Goal: Task Accomplishment & Management: Manage account settings

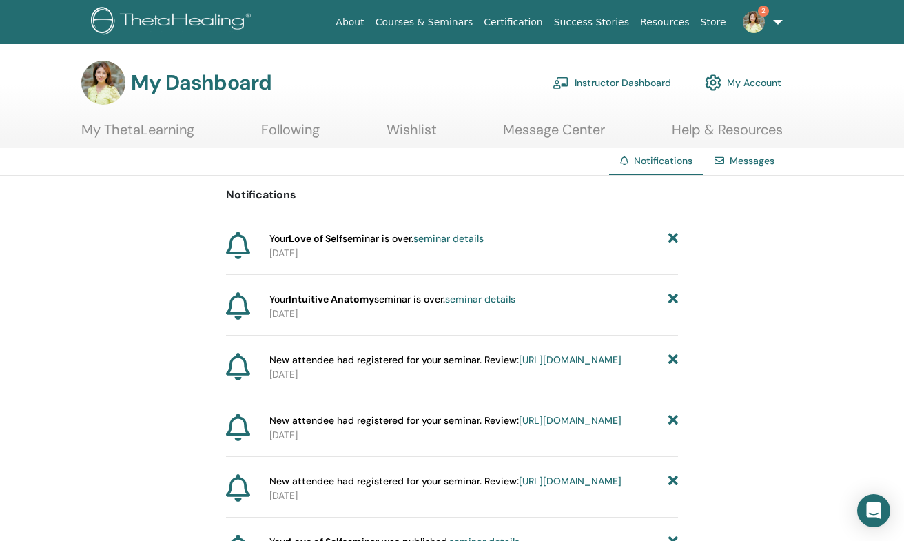
click at [468, 237] on link "seminar details" at bounding box center [449, 238] width 70 height 12
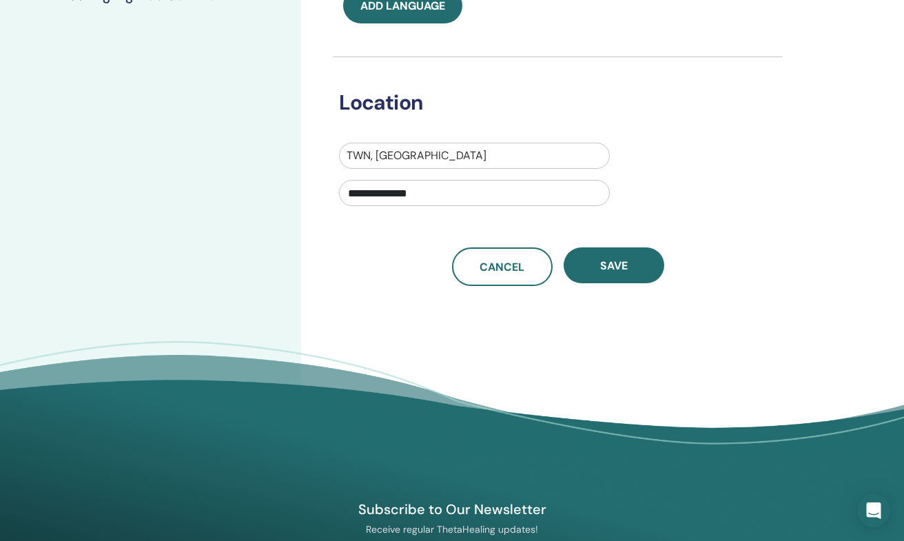
scroll to position [427, 0]
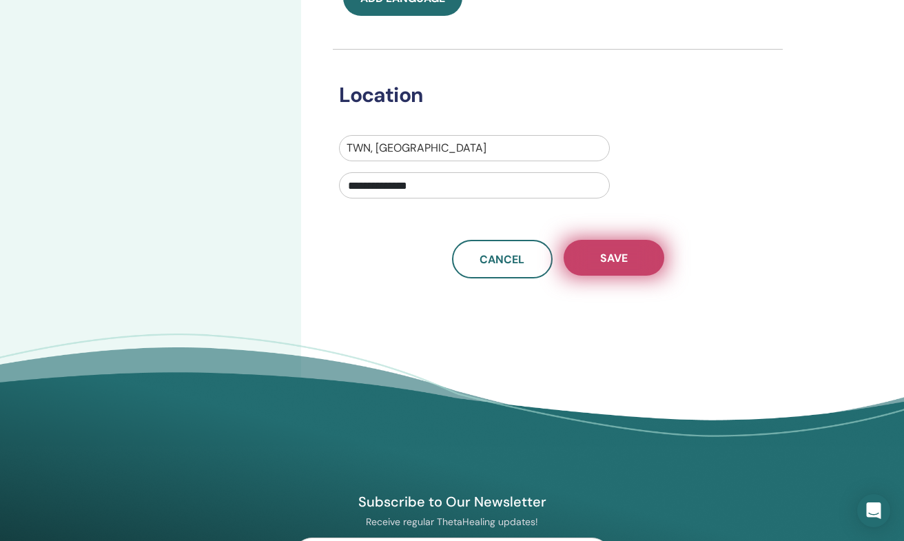
click at [641, 250] on button "Save" at bounding box center [614, 258] width 101 height 36
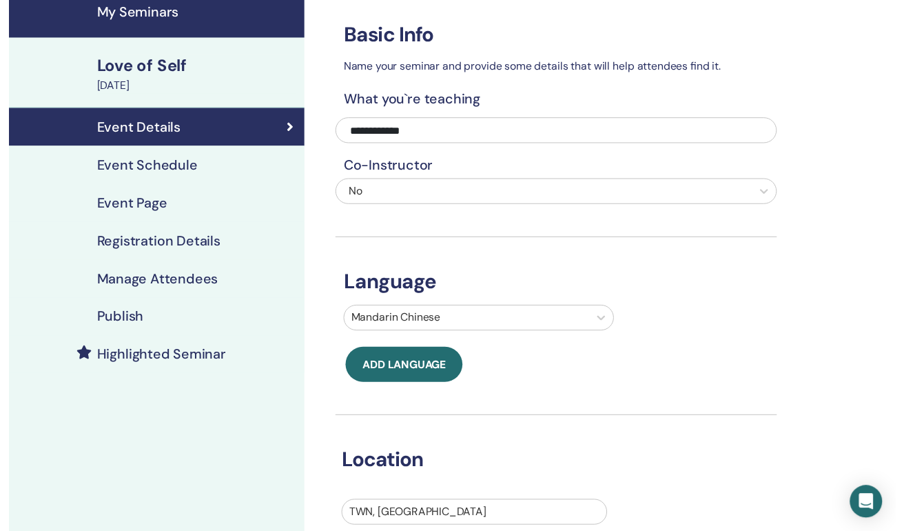
scroll to position [54, 0]
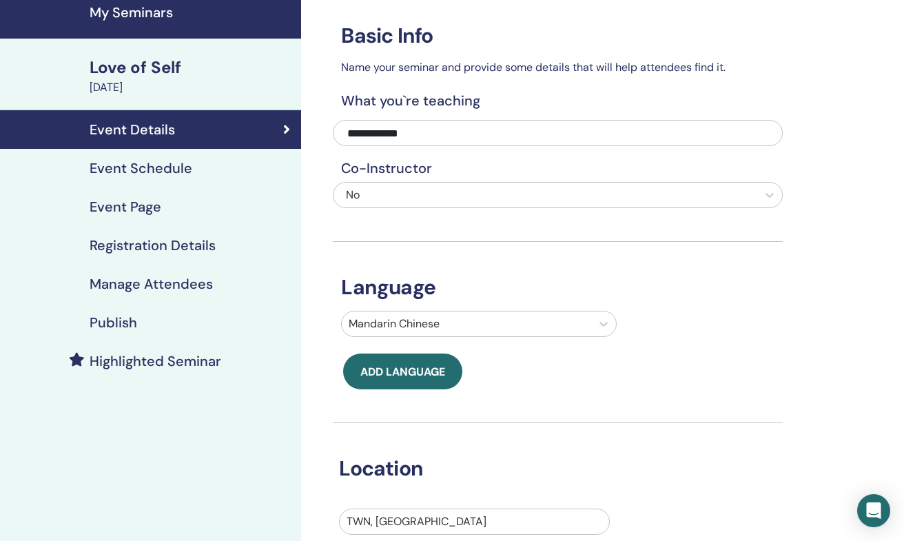
click at [121, 91] on div "August 22, 2025" at bounding box center [191, 87] width 203 height 17
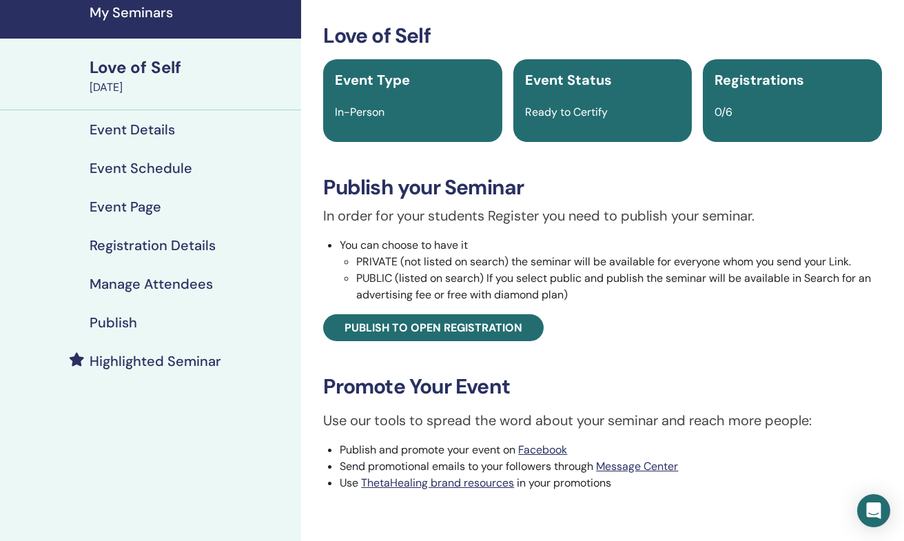
click at [132, 163] on h4 "Event Schedule" at bounding box center [141, 168] width 103 height 17
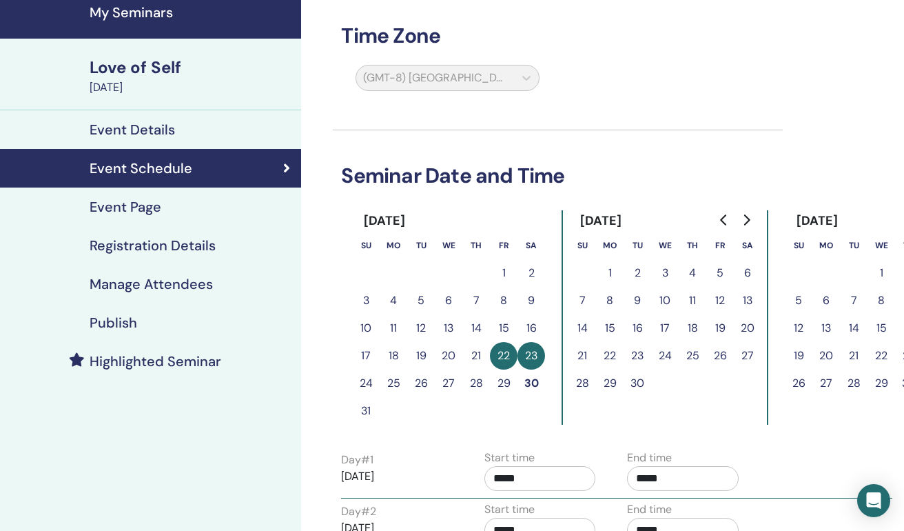
click at [531, 379] on button "30" at bounding box center [532, 383] width 28 height 28
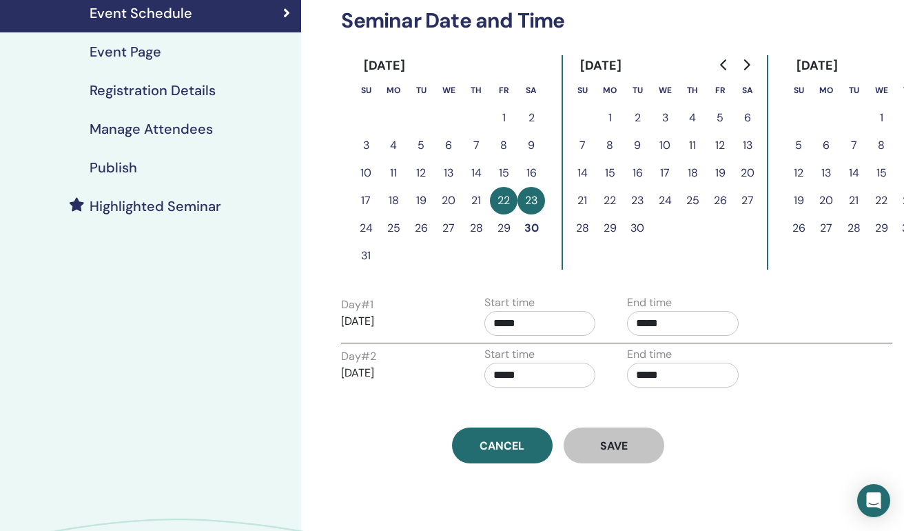
scroll to position [219, 0]
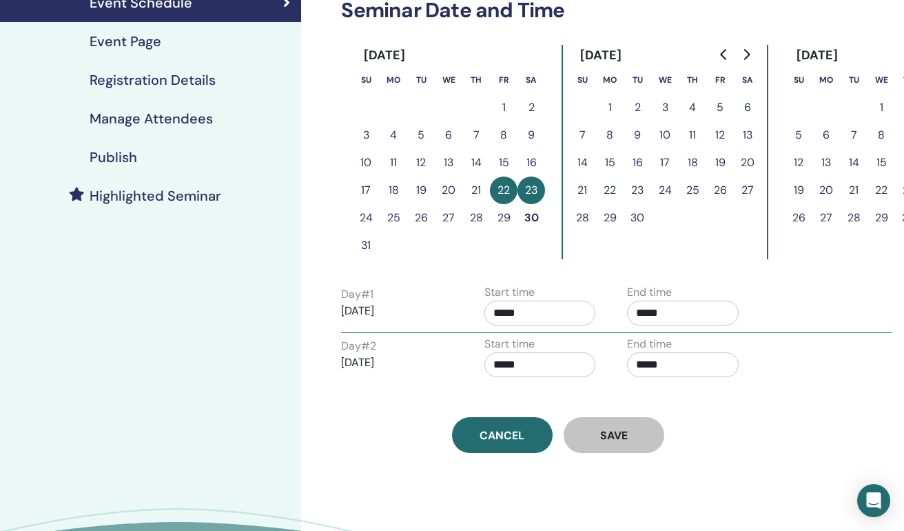
click at [533, 216] on button "30" at bounding box center [532, 218] width 28 height 28
click at [491, 194] on button "22" at bounding box center [504, 190] width 28 height 28
click at [518, 204] on tbody "1 2 3 4 5 6 7 8 9 10 11 12 13 14 15 16 17 18 19 20 21 22 23 24 25 26 27 28 29 3…" at bounding box center [448, 176] width 193 height 165
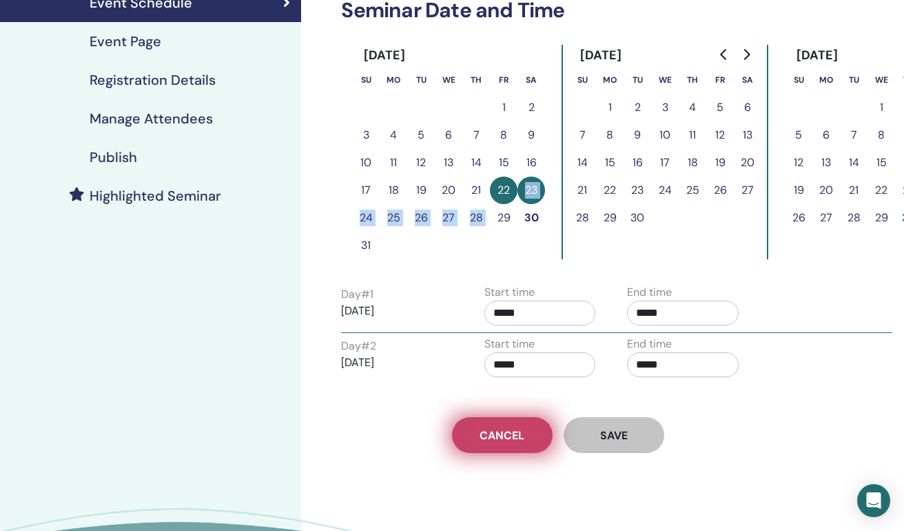
click at [523, 443] on link "Cancel" at bounding box center [502, 435] width 101 height 36
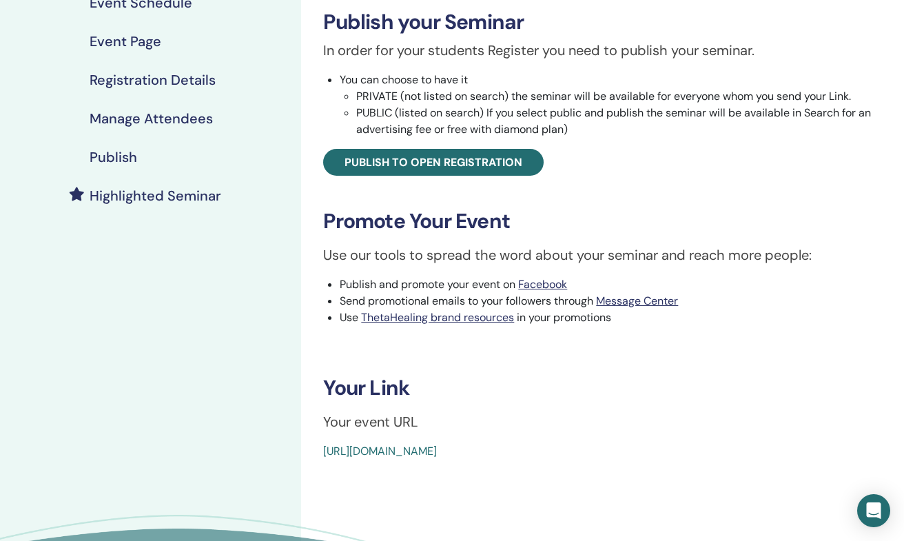
click at [152, 13] on link "Event Schedule" at bounding box center [150, 2] width 301 height 39
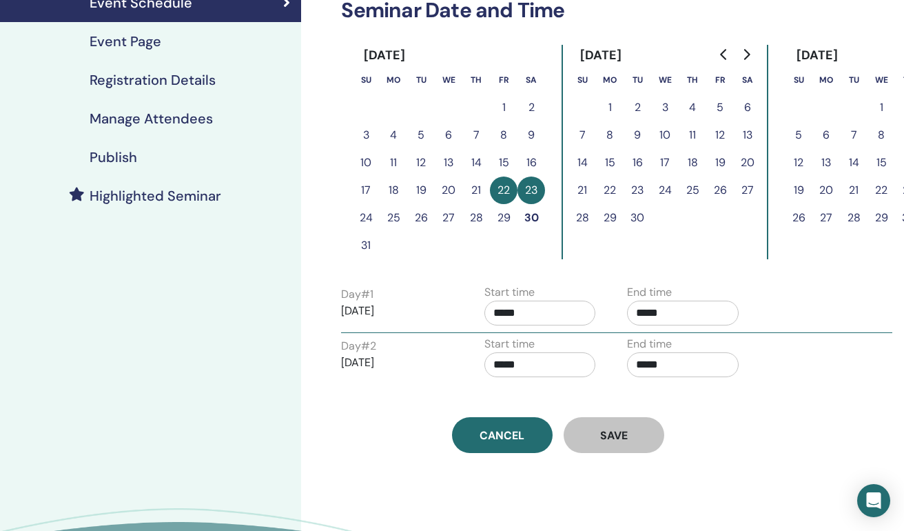
click at [538, 225] on button "30" at bounding box center [532, 218] width 28 height 28
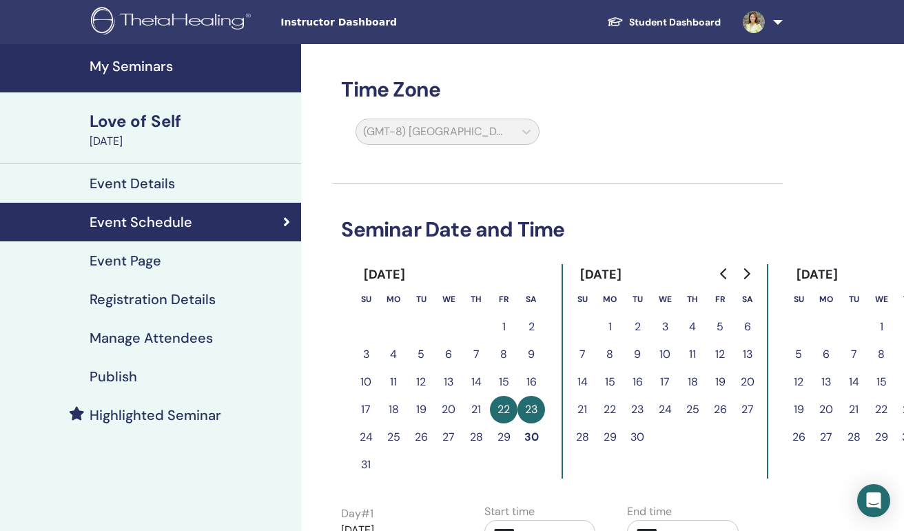
click at [112, 74] on h4 "My Seminars" at bounding box center [191, 66] width 203 height 17
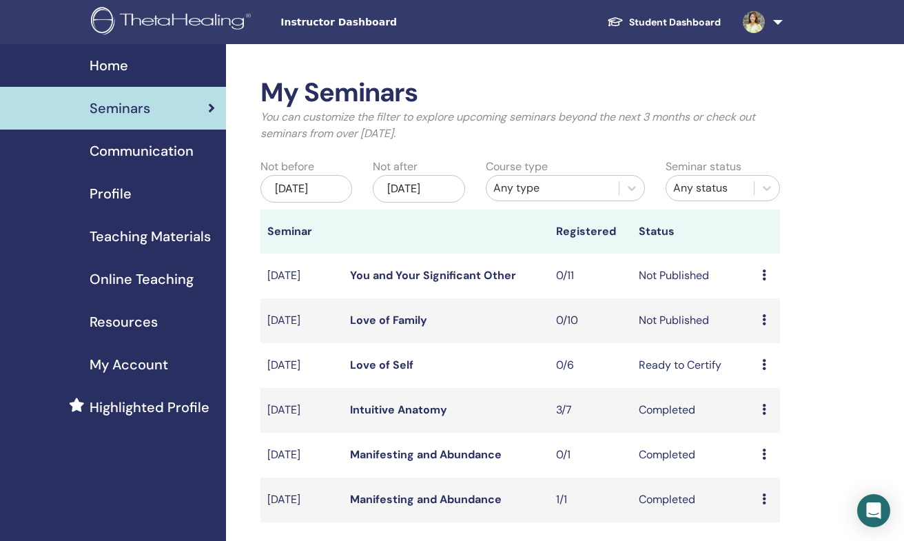
click at [766, 370] on icon at bounding box center [764, 364] width 4 height 11
click at [764, 460] on p "Cancel" at bounding box center [771, 455] width 52 height 17
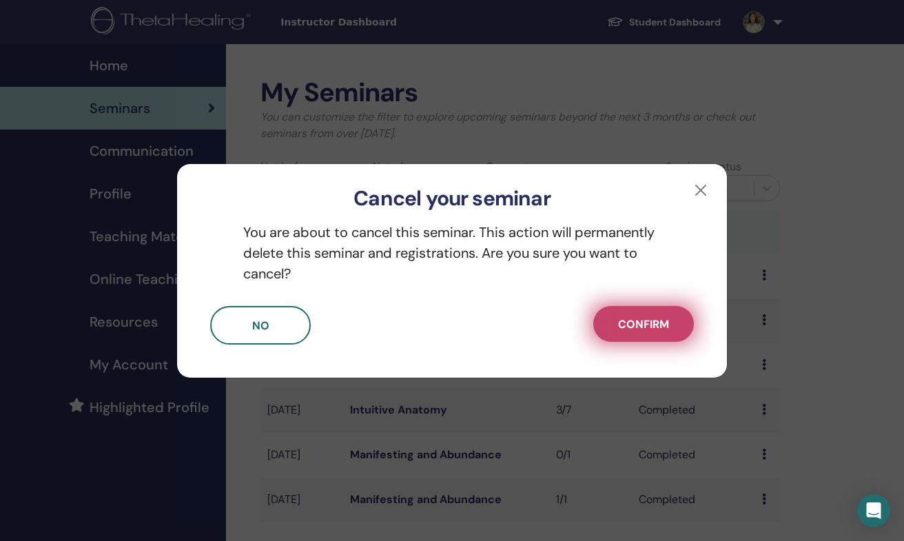
click at [636, 324] on span "Confirm" at bounding box center [643, 324] width 51 height 14
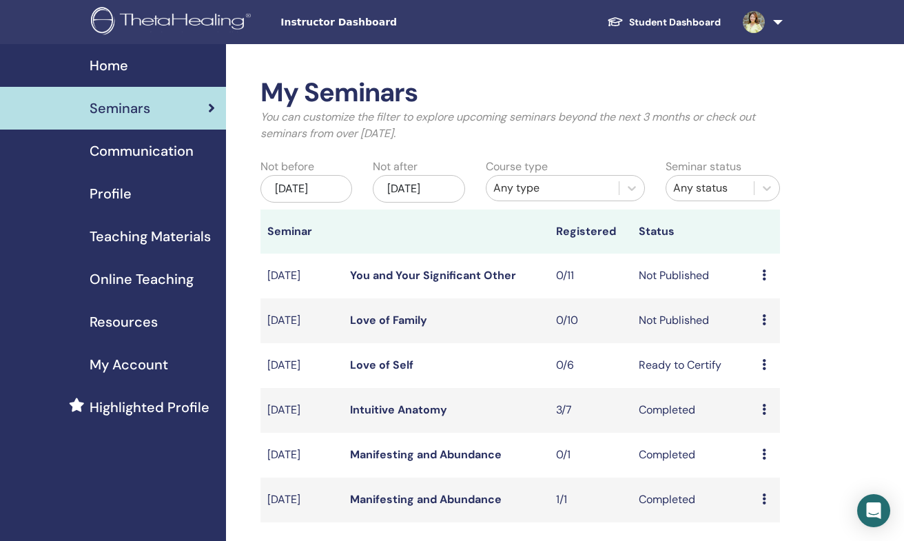
click at [295, 202] on div "May/30, 2025" at bounding box center [307, 189] width 92 height 28
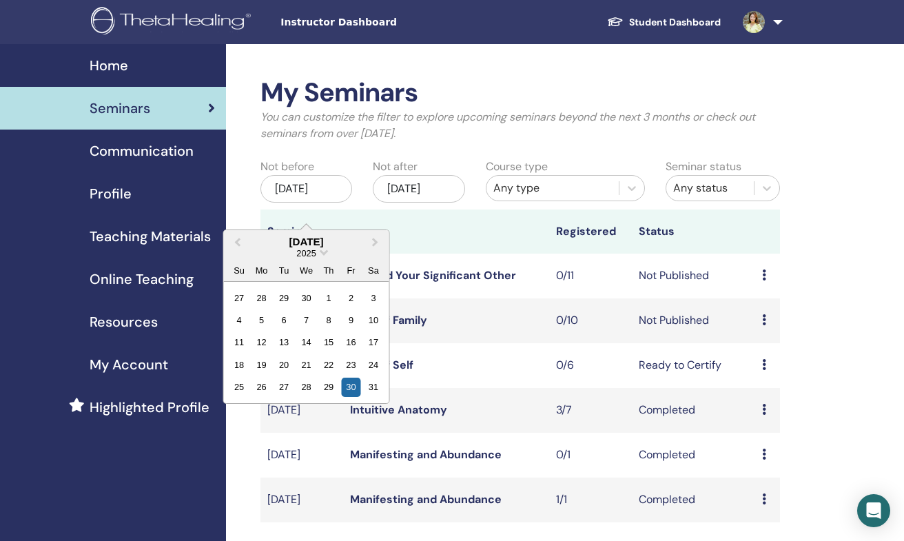
click at [636, 139] on p "You can customize the filter to explore upcoming seminars beyond the next 3 mon…" at bounding box center [521, 125] width 520 height 33
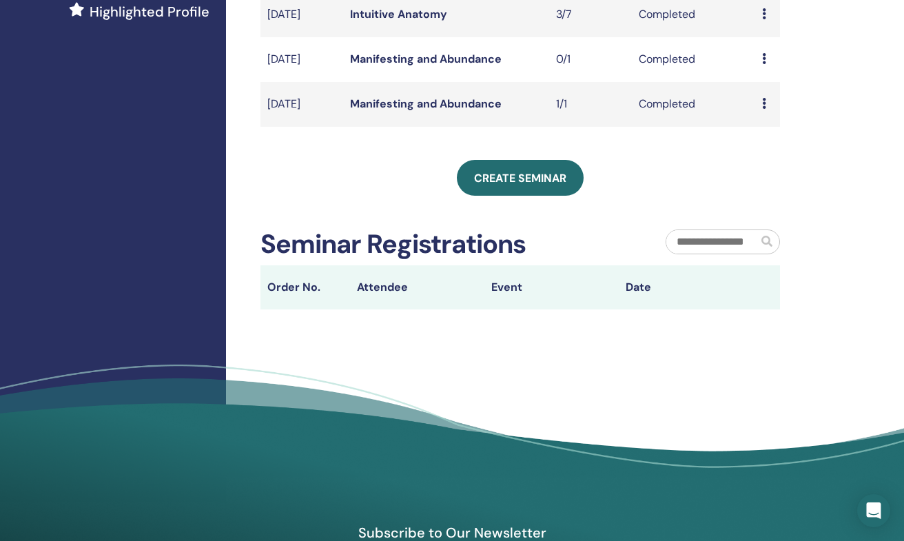
scroll to position [229, 0]
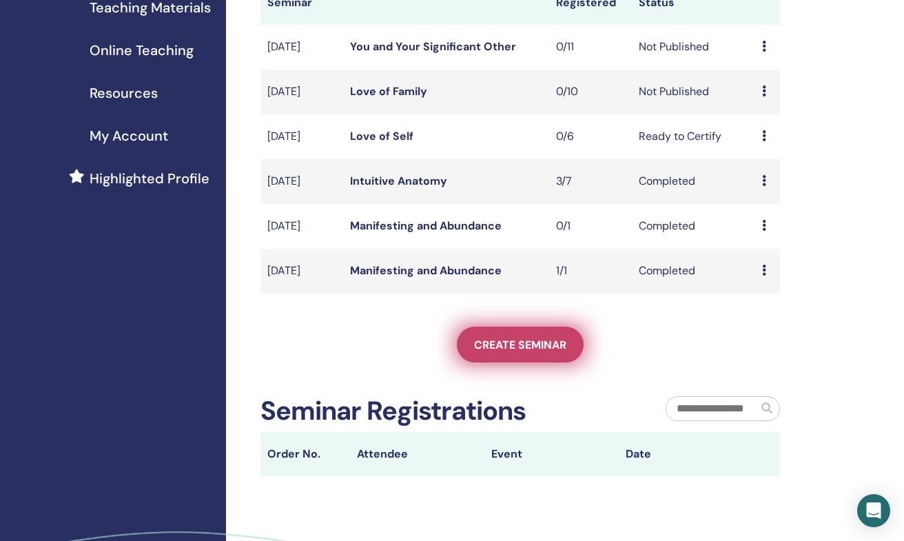
click at [521, 352] on span "Create seminar" at bounding box center [520, 345] width 92 height 14
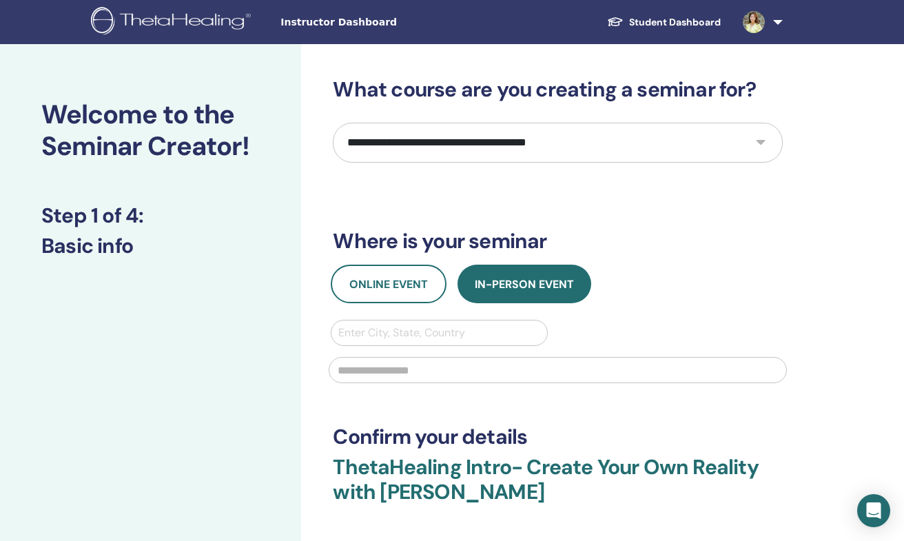
select select "****"
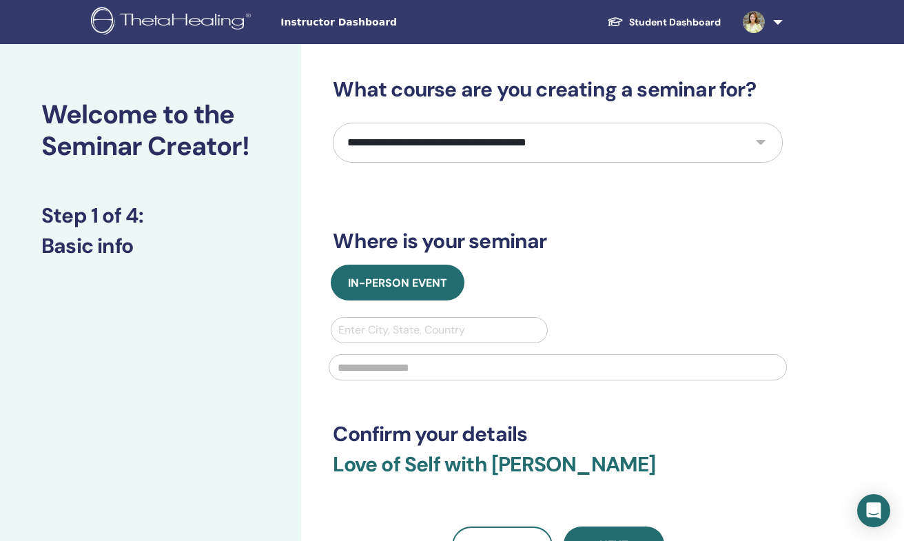
click at [461, 322] on div at bounding box center [438, 330] width 201 height 19
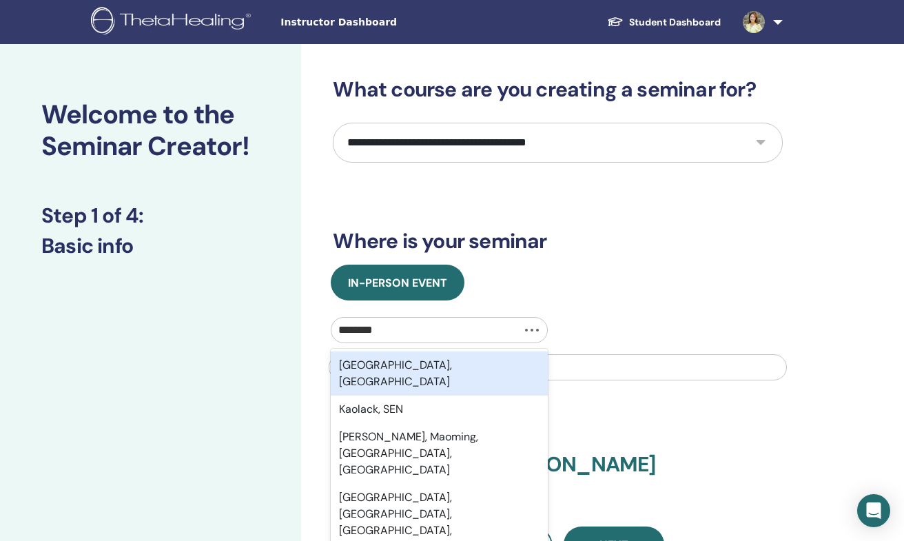
type input "*********"
click at [432, 376] on div "[GEOGRAPHIC_DATA], [GEOGRAPHIC_DATA]" at bounding box center [439, 374] width 216 height 44
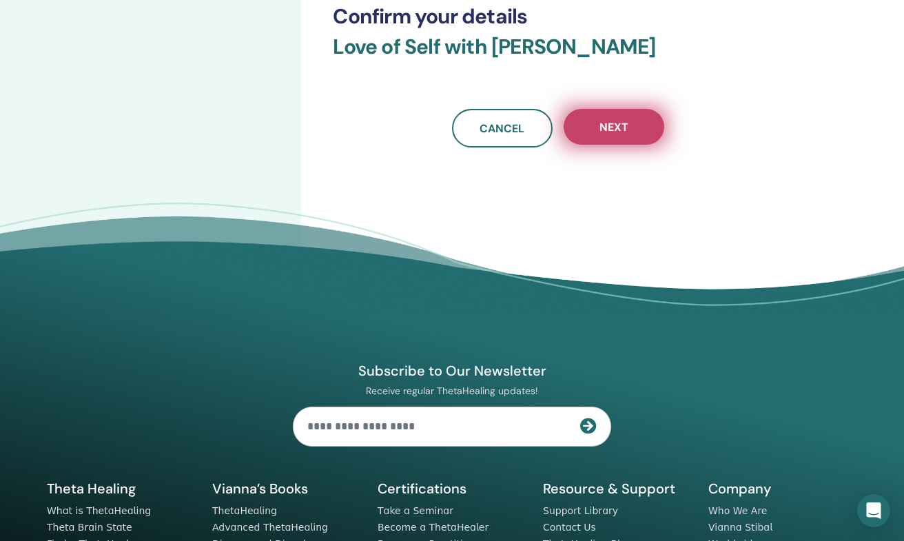
type input "**********"
click at [620, 128] on span "Next" at bounding box center [614, 127] width 29 height 14
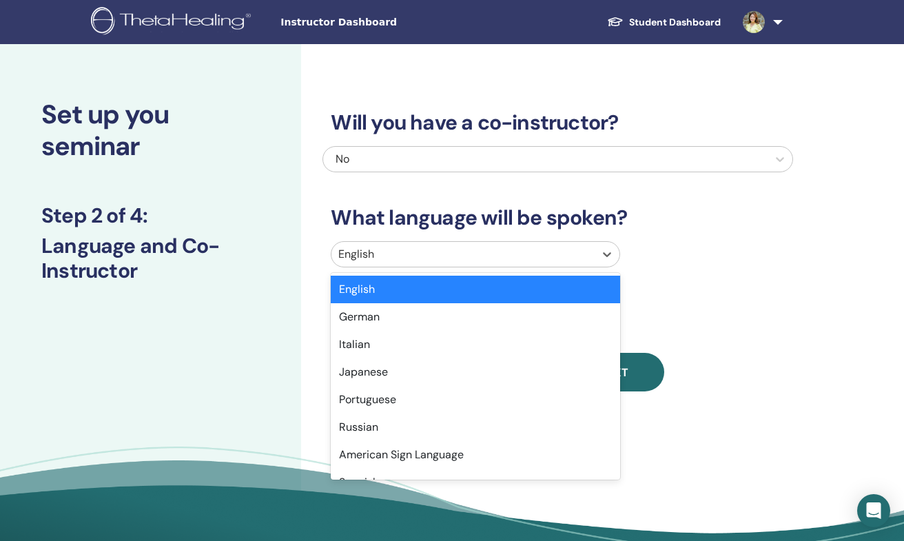
click at [410, 249] on div at bounding box center [463, 254] width 250 height 19
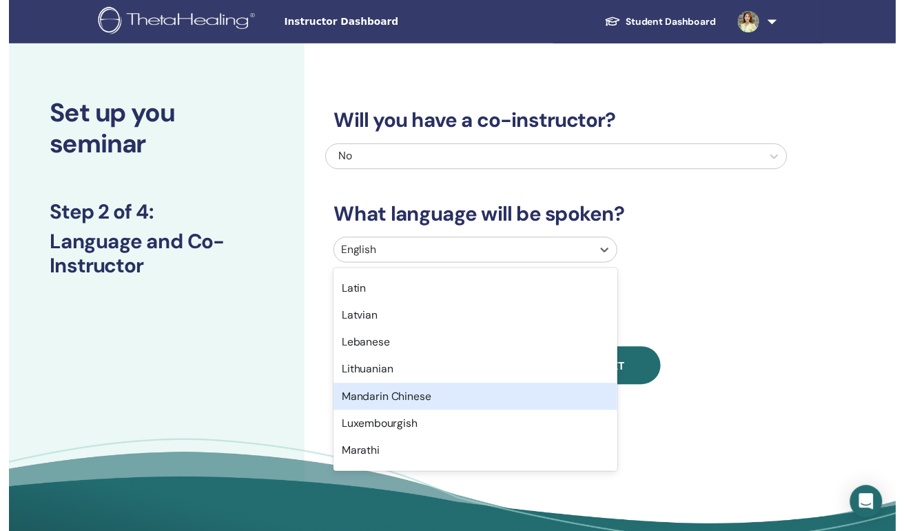
scroll to position [739, 0]
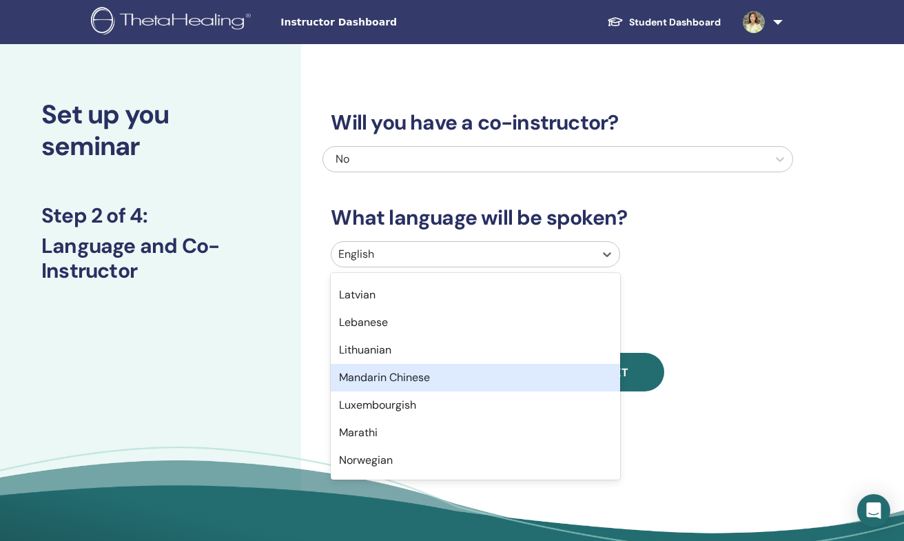
click at [457, 378] on div "Mandarin Chinese" at bounding box center [475, 378] width 289 height 28
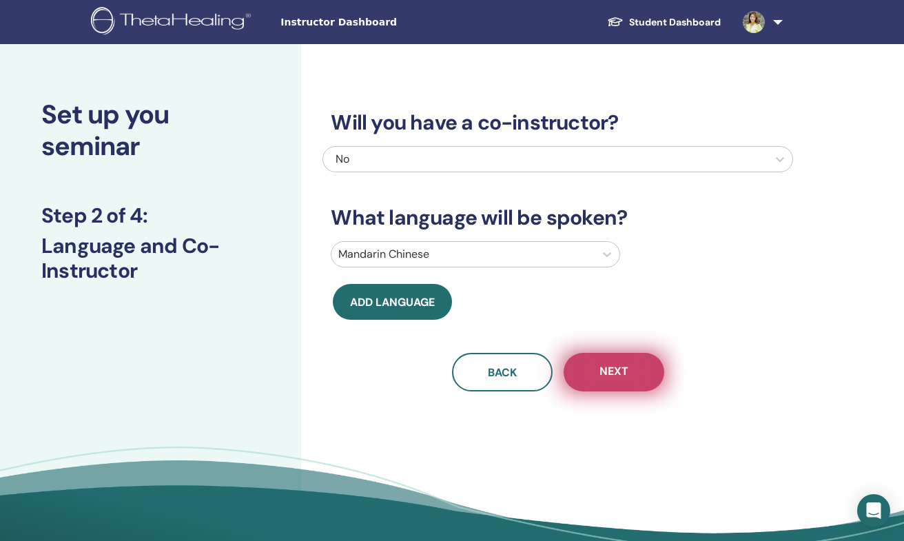
click at [625, 369] on span "Next" at bounding box center [614, 372] width 29 height 17
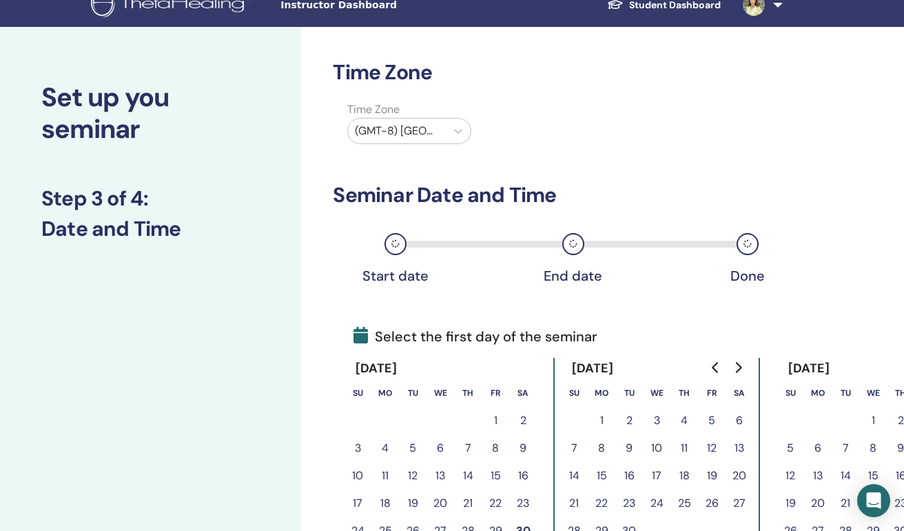
scroll to position [135, 0]
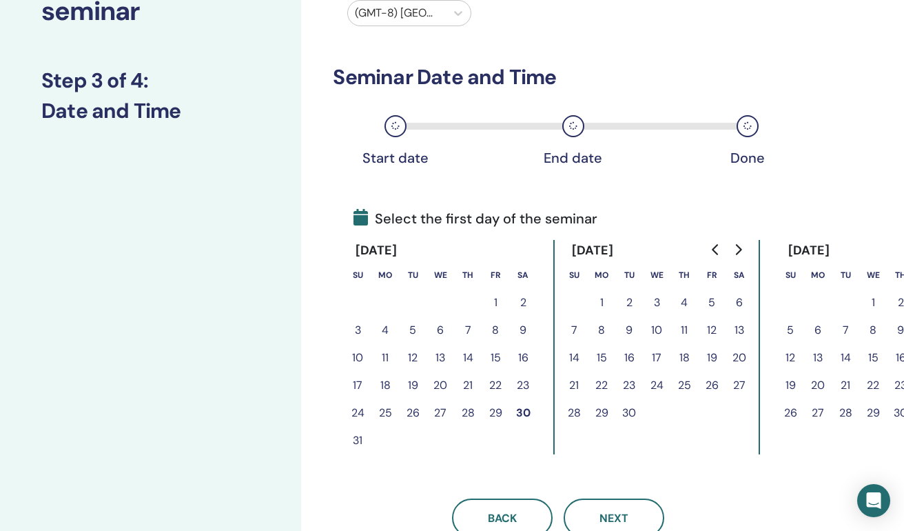
click at [530, 407] on button "30" at bounding box center [523, 413] width 28 height 28
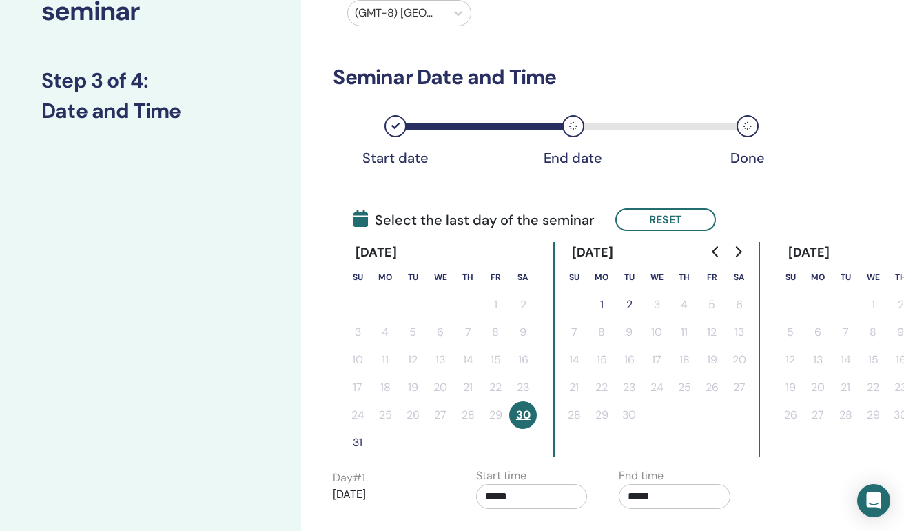
click at [360, 440] on button "31" at bounding box center [358, 443] width 28 height 28
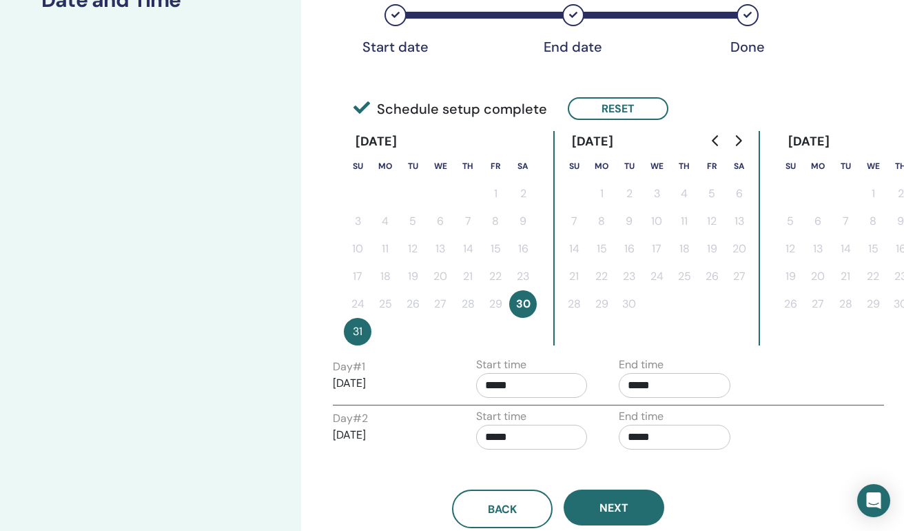
scroll to position [352, 0]
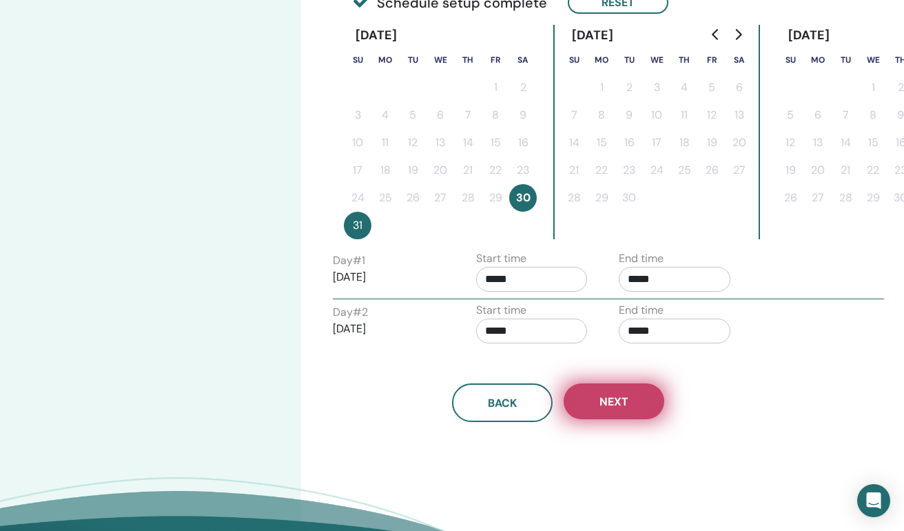
click at [651, 405] on button "Next" at bounding box center [614, 401] width 101 height 36
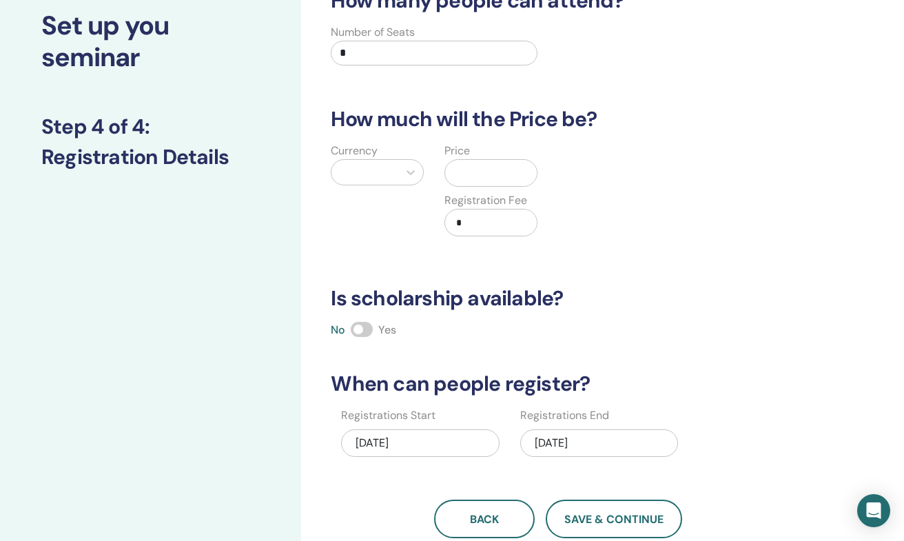
scroll to position [0, 0]
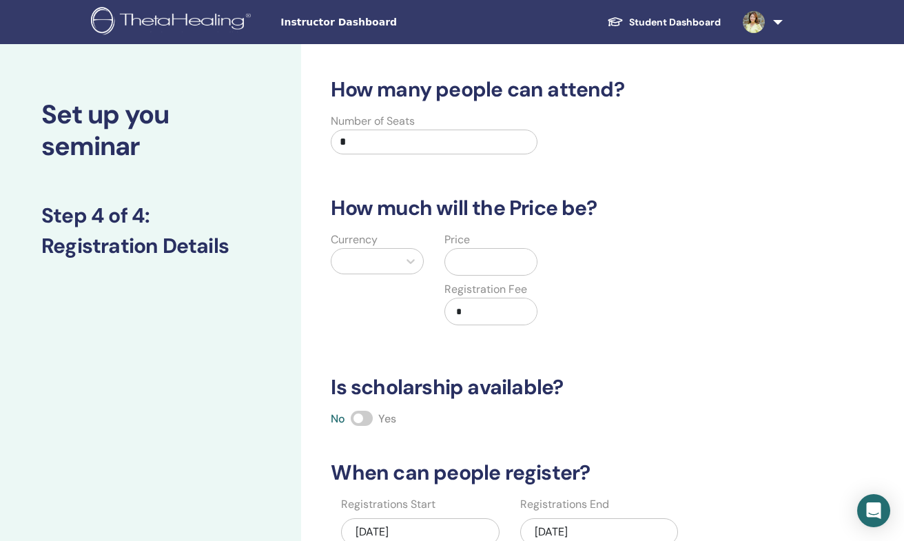
click at [471, 264] on input "text" at bounding box center [494, 262] width 86 height 26
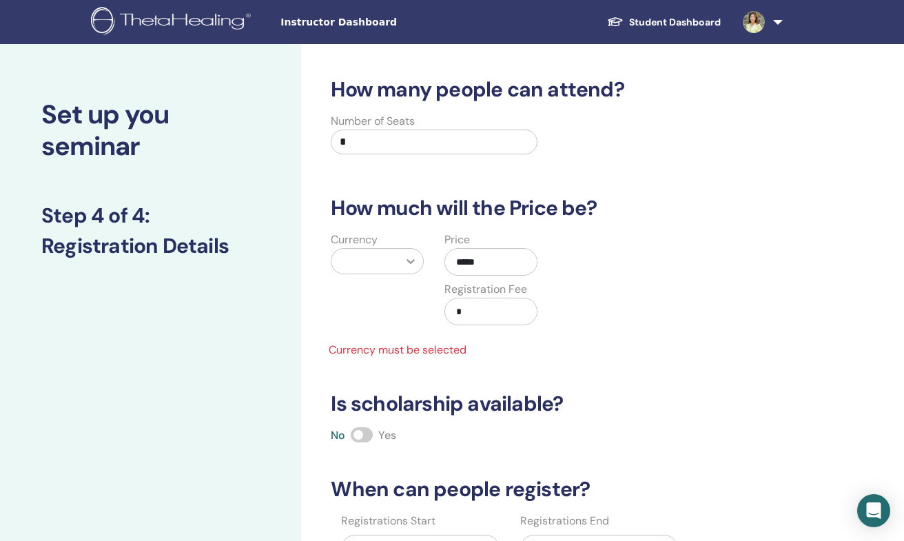
type input "*****"
click at [407, 259] on icon at bounding box center [411, 261] width 14 height 14
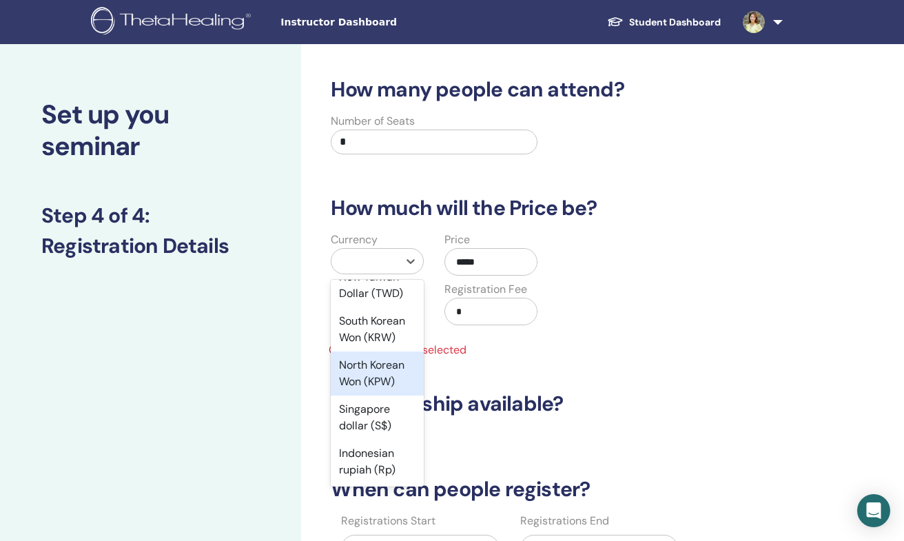
scroll to position [1640, 0]
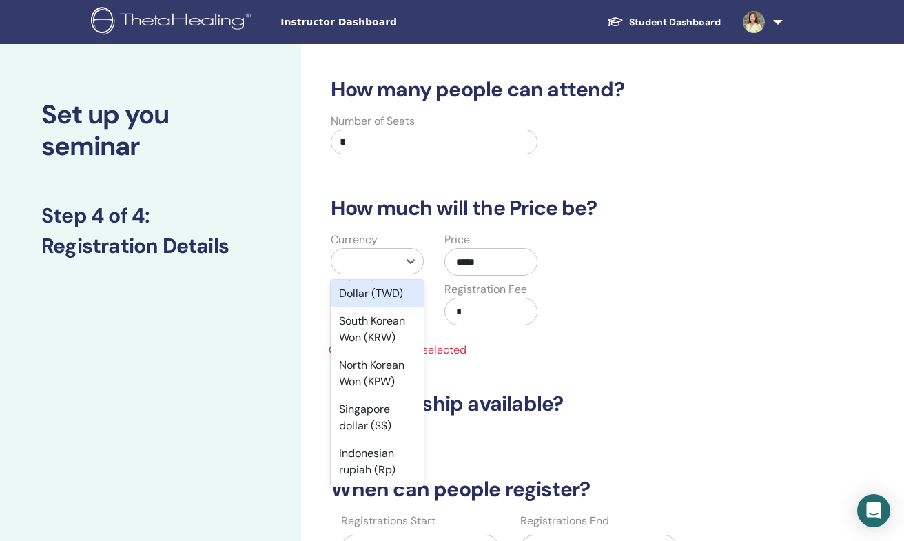
click at [402, 299] on div "New Taiwan Dollar (TWD)" at bounding box center [377, 285] width 93 height 44
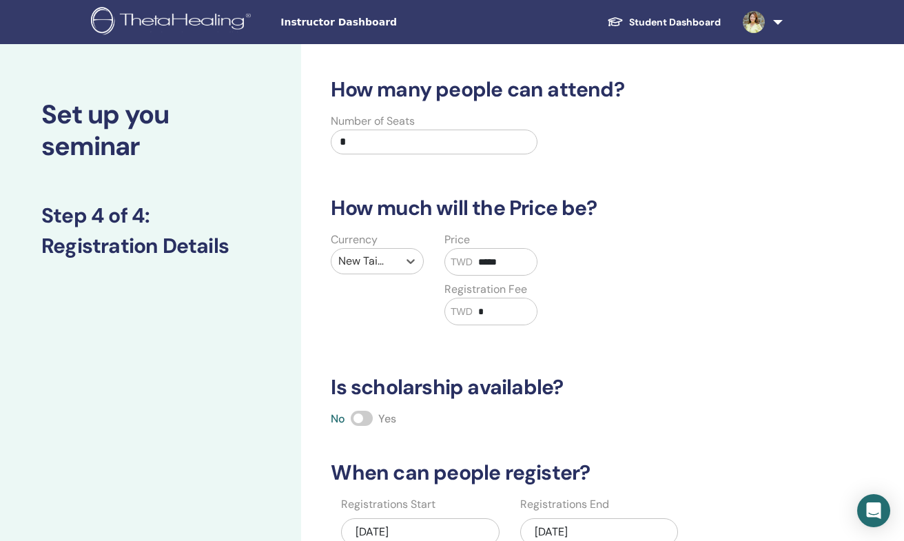
scroll to position [451, 0]
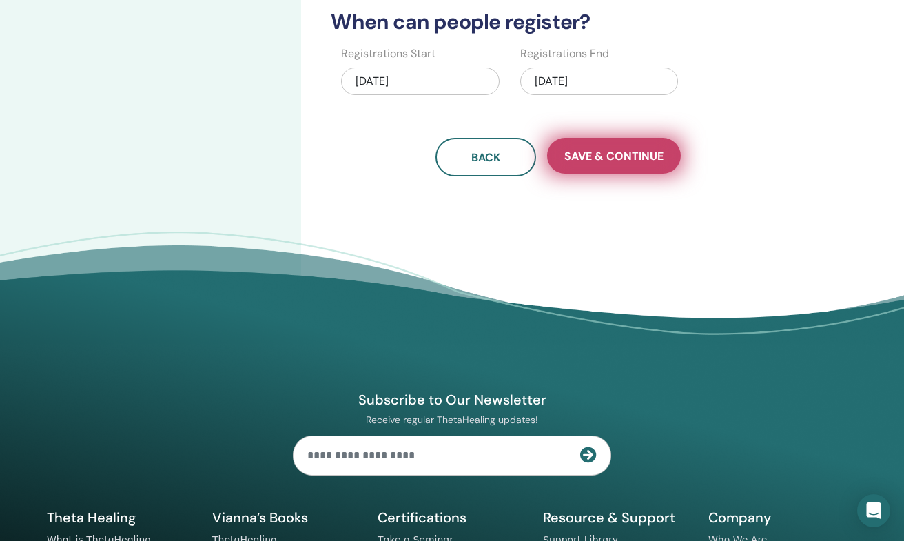
click at [598, 155] on span "Save & Continue" at bounding box center [614, 156] width 99 height 14
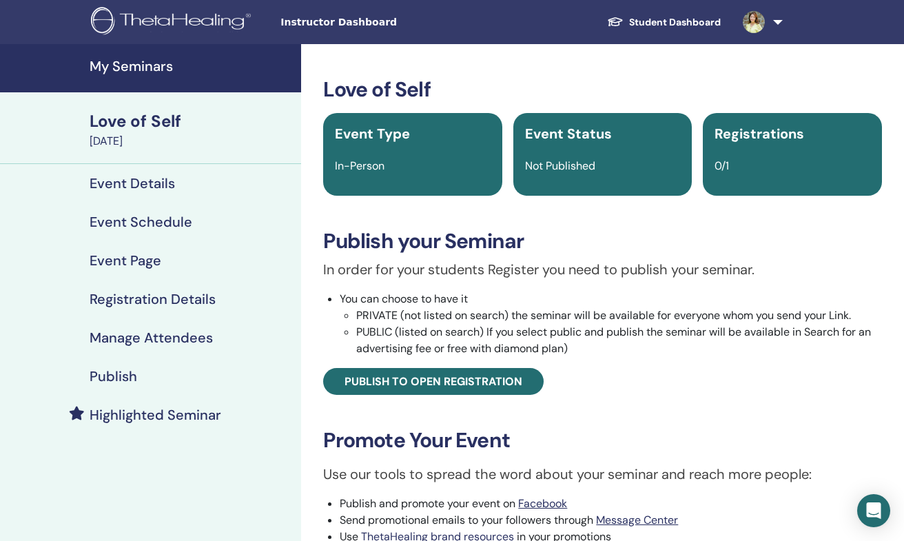
scroll to position [3, 0]
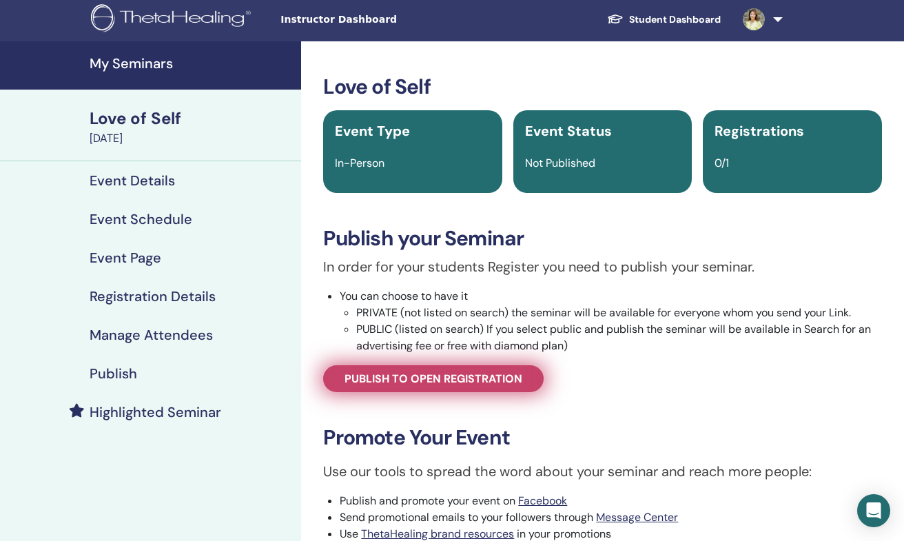
click at [478, 378] on span "Publish to open registration" at bounding box center [434, 379] width 178 height 14
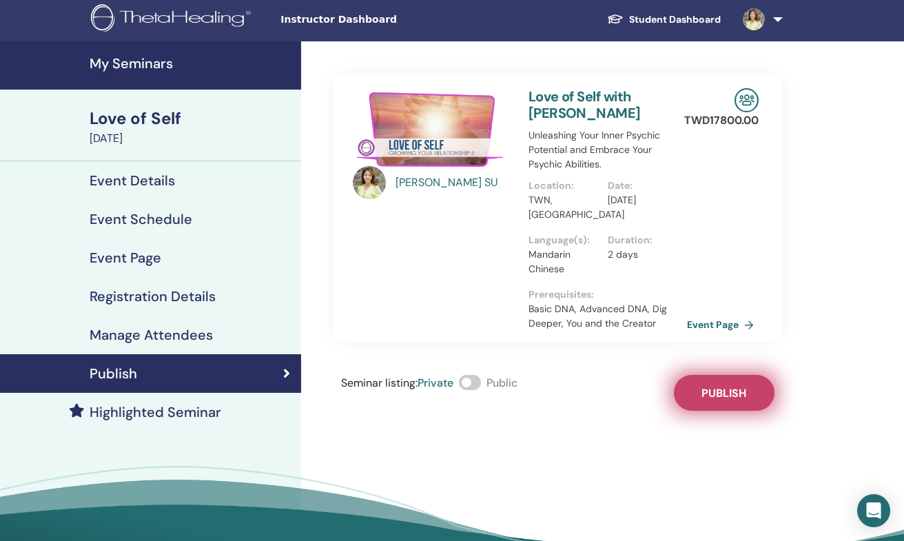
click at [711, 391] on span "Publish" at bounding box center [724, 393] width 45 height 14
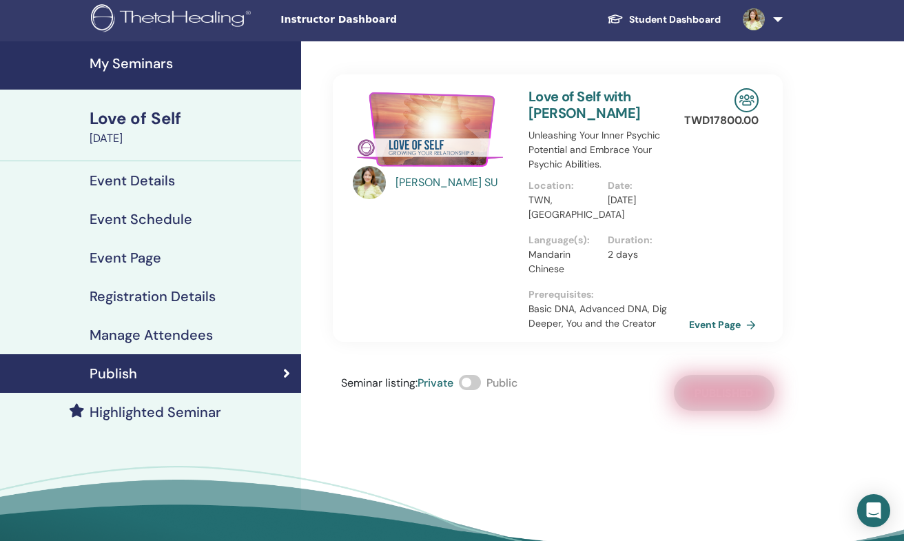
click at [742, 325] on link "Event Page" at bounding box center [725, 324] width 72 height 21
click at [468, 378] on span at bounding box center [470, 382] width 22 height 15
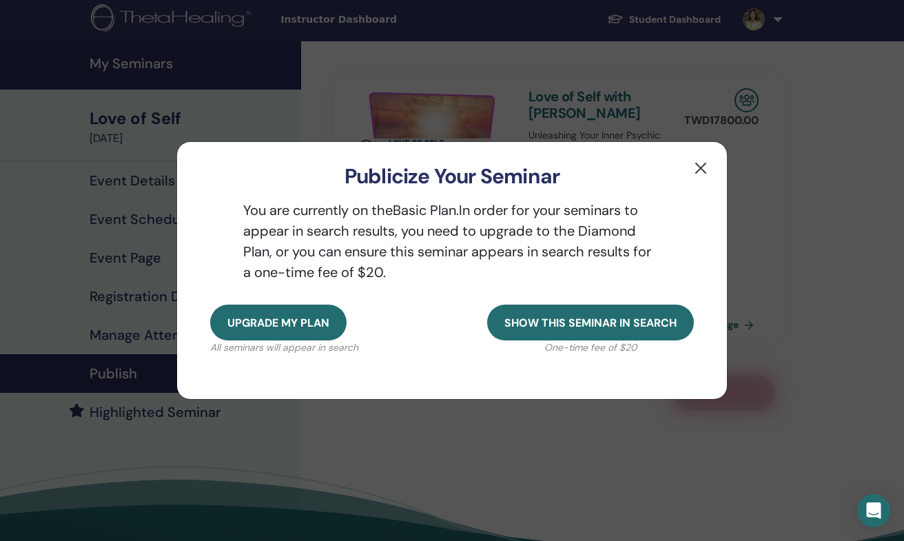
click at [701, 170] on button "button" at bounding box center [701, 168] width 22 height 22
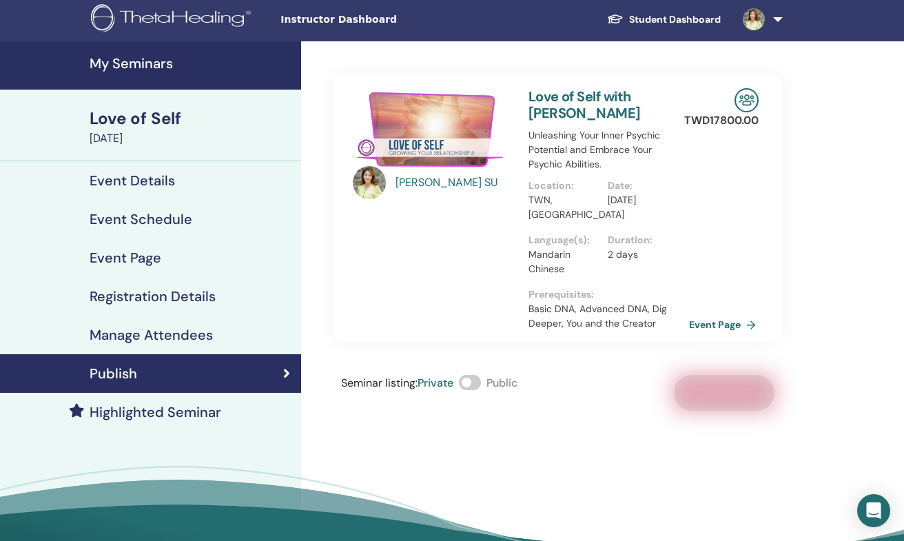
click at [705, 321] on link "Event Page" at bounding box center [725, 324] width 72 height 21
